Goal: Transaction & Acquisition: Purchase product/service

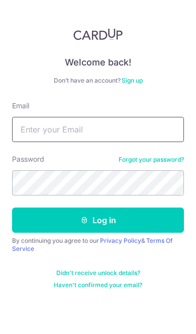
type input "Andyleemingjin@gmail.com"
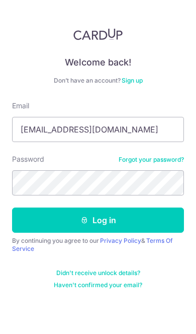
click at [98, 220] on button "Log in" at bounding box center [98, 219] width 172 height 25
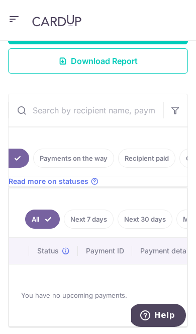
scroll to position [0, 56]
click at [116, 111] on input "text" at bounding box center [86, 110] width 155 height 32
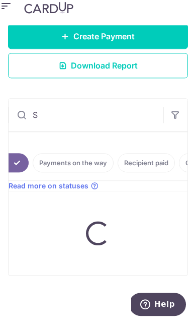
scroll to position [170, 0]
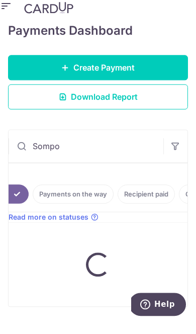
type input "Sompo"
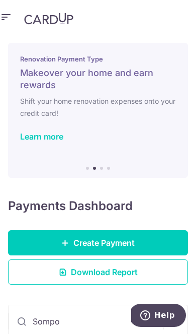
scroll to position [7, 0]
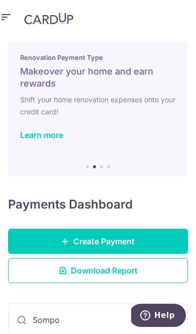
click at [59, 228] on link "Create Payment" at bounding box center [98, 240] width 180 height 25
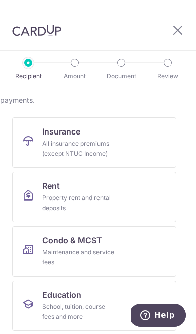
scroll to position [92, 0]
click at [156, 145] on link "Insurance All insurance premiums (except NTUC Income)" at bounding box center [94, 142] width 165 height 50
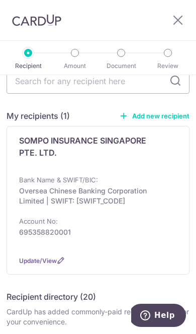
scroll to position [56, 0]
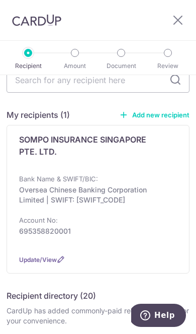
click at [153, 162] on div "SOMPO INSURANCE SINGAPORE PTE. LTD." at bounding box center [92, 149] width 146 height 32
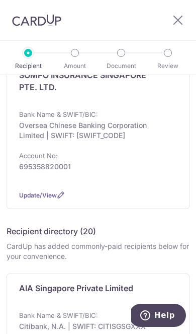
scroll to position [125, 0]
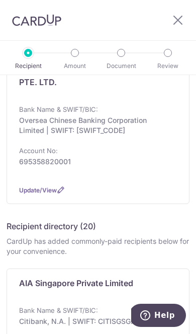
click at [142, 170] on div "Bank Name & SWIFT/BIC: Oversea Chinese Banking Corporation Limited | SWIFT: OCB…" at bounding box center [98, 140] width 158 height 72
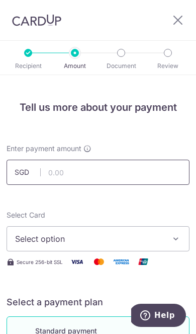
click at [75, 167] on input "text" at bounding box center [98, 171] width 183 height 25
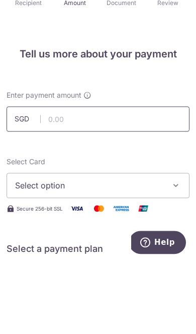
scroll to position [41, 0]
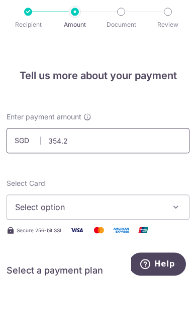
type input "354.25"
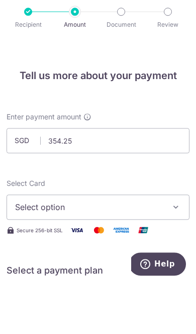
click at [171, 246] on button "Select option" at bounding box center [98, 258] width 183 height 25
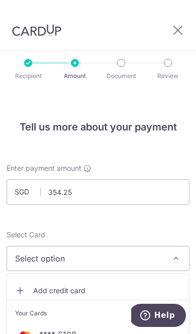
click at [47, 328] on span "**** 6108" at bounding box center [57, 334] width 37 height 12
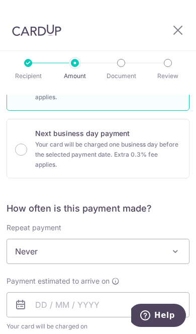
scroll to position [285, 0]
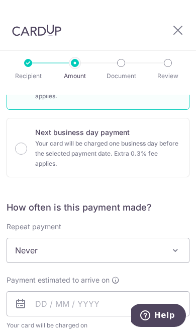
click at [178, 244] on span at bounding box center [176, 250] width 12 height 12
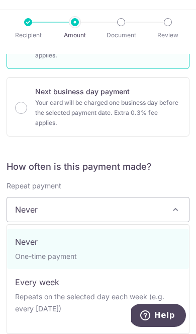
click at [178, 165] on h5 "How often is this payment made?" at bounding box center [98, 167] width 183 height 12
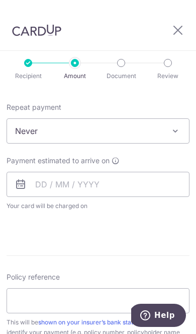
scroll to position [407, 0]
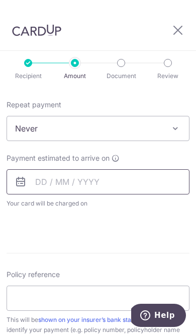
click at [126, 169] on input "text" at bounding box center [98, 181] width 183 height 25
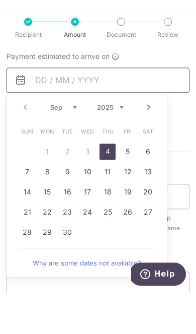
scroll to position [468, 0]
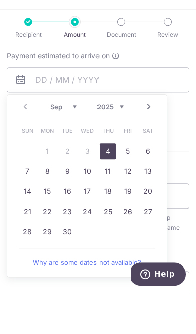
click at [148, 224] on link "20" at bounding box center [148, 232] width 16 height 16
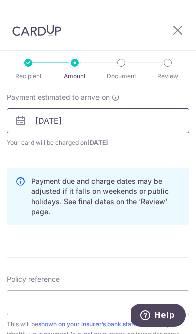
click at [149, 108] on input "20/09/2025" at bounding box center [98, 120] width 183 height 25
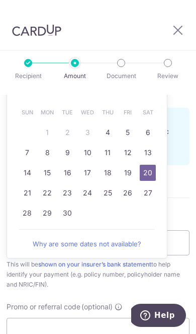
scroll to position [536, 0]
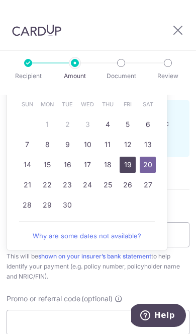
click at [129, 156] on link "19" at bounding box center [128, 164] width 16 height 16
type input "[DATE]"
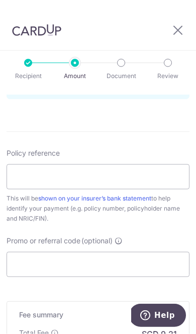
scroll to position [596, 0]
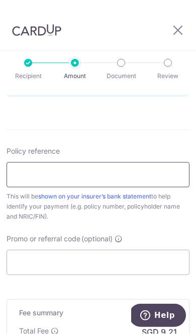
click at [146, 162] on input "Policy reference" at bounding box center [98, 174] width 183 height 25
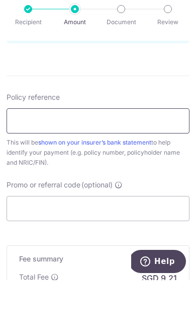
scroll to position [41, 0]
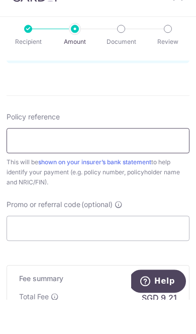
click at [99, 162] on input "Policy reference" at bounding box center [98, 174] width 183 height 25
paste input "D24PAJR01002077"
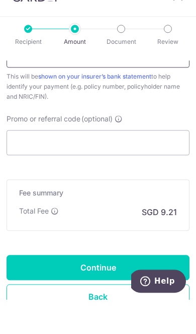
scroll to position [682, 0]
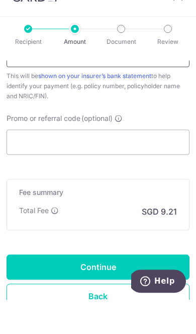
type input "D24PAJR01002077"
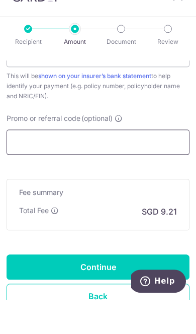
click at [142, 164] on input "Promo or referral code (optional)" at bounding box center [98, 176] width 183 height 25
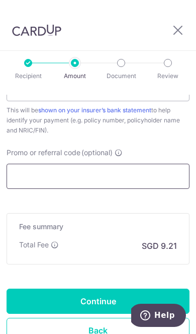
click at [121, 164] on input "Promo or referral code (optional)" at bounding box center [98, 176] width 183 height 25
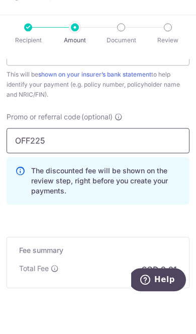
type input "OFF225"
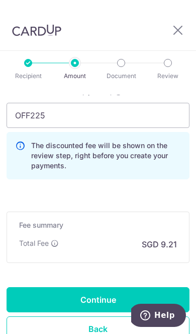
scroll to position [750, 0]
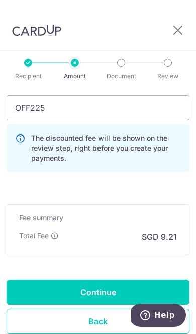
click at [123, 279] on input "Continue" at bounding box center [98, 291] width 183 height 25
type input "Create Schedule"
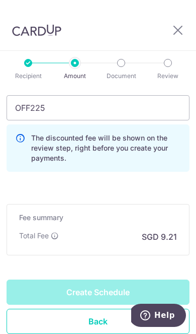
click at [47, 279] on div "Create Schedule" at bounding box center [98, 291] width 183 height 25
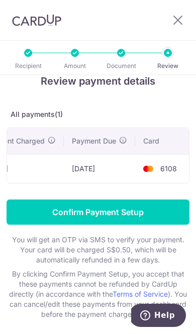
scroll to position [26, 0]
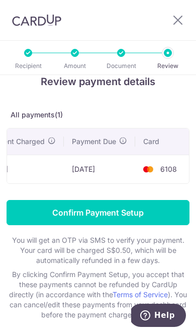
click at [150, 208] on input "Confirm Payment Setup" at bounding box center [98, 212] width 183 height 25
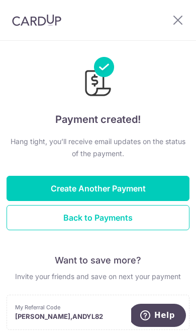
click at [138, 222] on button "Back to Payments" at bounding box center [98, 217] width 183 height 25
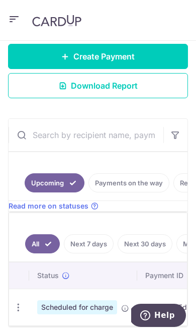
scroll to position [196, 0]
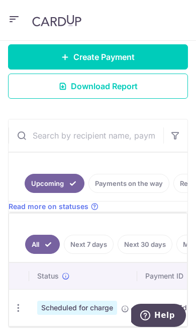
click at [10, 26] on button "button" at bounding box center [14, 20] width 12 height 16
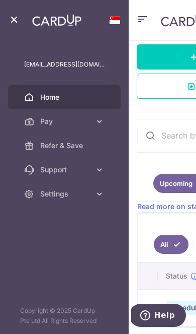
click at [97, 195] on icon at bounding box center [100, 194] width 10 height 10
click at [72, 251] on link "Logout" at bounding box center [64, 242] width 113 height 24
